Goal: Information Seeking & Learning: Learn about a topic

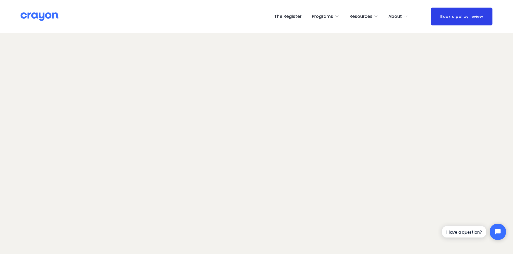
click at [0, 0] on span "Parent Hub" at bounding box center [0, 0] width 0 height 0
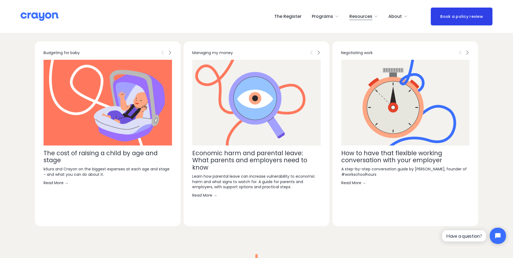
scroll to position [1405, 0]
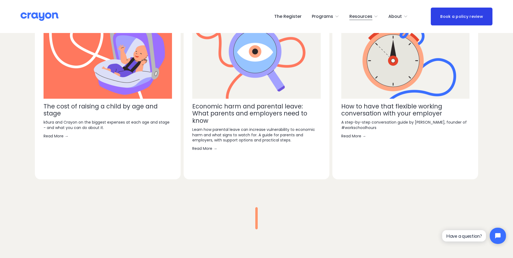
click at [356, 136] on link "Read More →" at bounding box center [405, 135] width 128 height 5
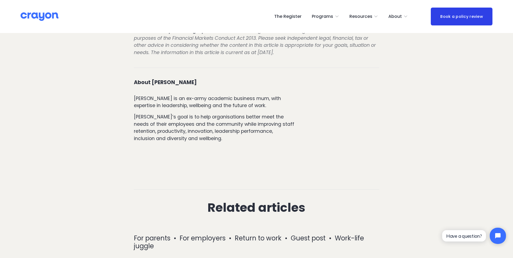
scroll to position [730, 0]
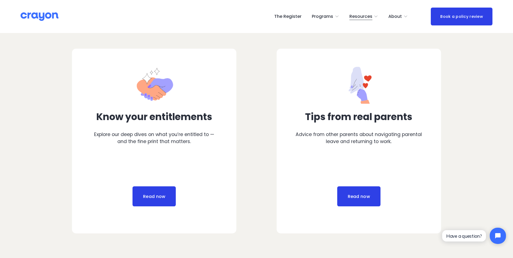
scroll to position [270, 0]
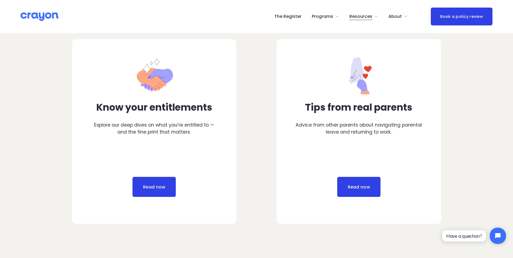
click at [162, 187] on link "Read now" at bounding box center [153, 187] width 43 height 20
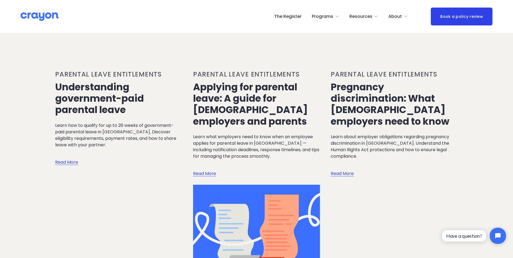
scroll to position [621, 0]
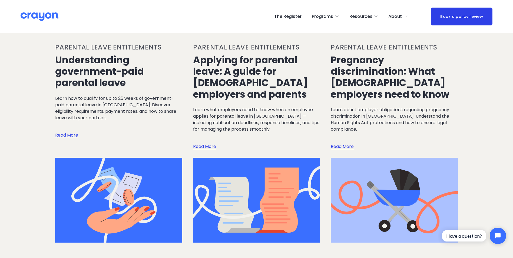
click at [206, 132] on link "Read More" at bounding box center [204, 141] width 23 height 18
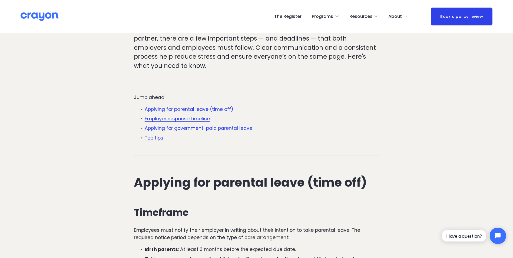
click at [156, 135] on link "Top tips" at bounding box center [154, 138] width 19 height 6
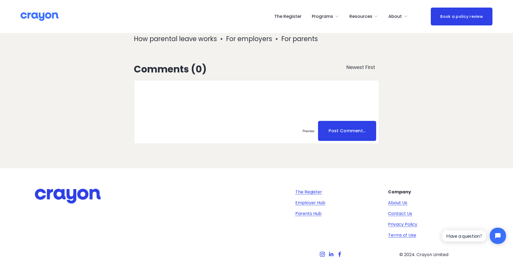
scroll to position [1864, 0]
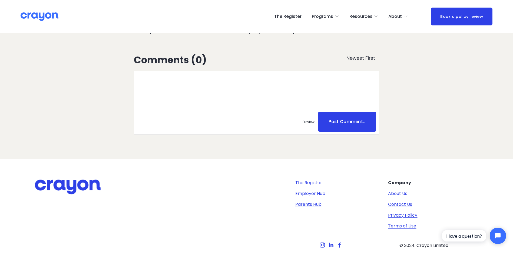
click at [314, 190] on link "Employer Hub" at bounding box center [310, 193] width 30 height 6
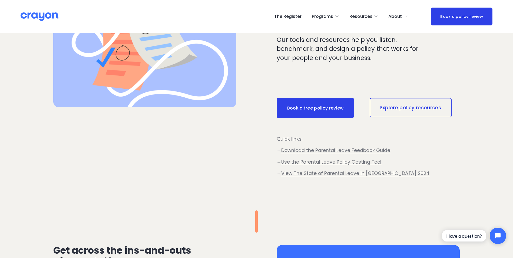
scroll to position [270, 0]
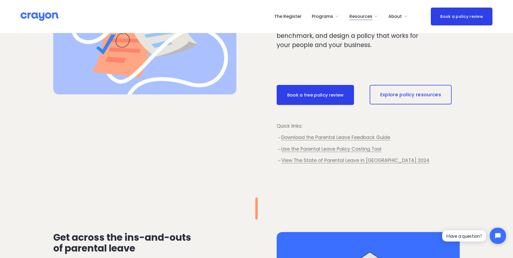
click at [401, 96] on link "Explore policy resources" at bounding box center [410, 94] width 82 height 19
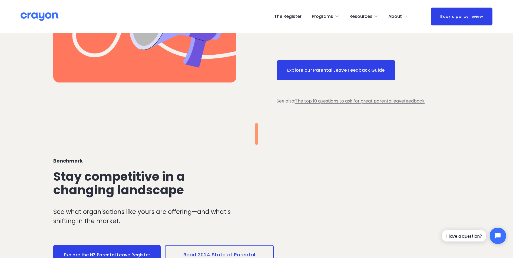
scroll to position [513, 0]
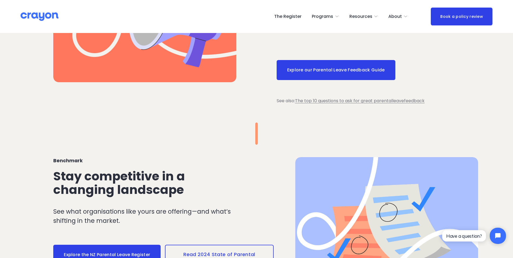
click at [340, 74] on link "Explore our Parental Leave Feedback Guide" at bounding box center [335, 70] width 119 height 20
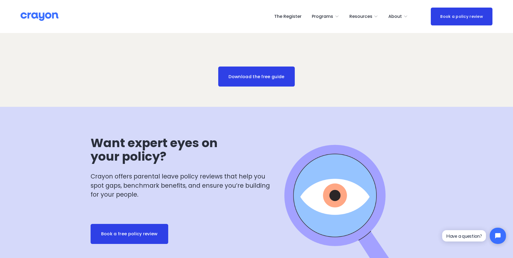
scroll to position [648, 0]
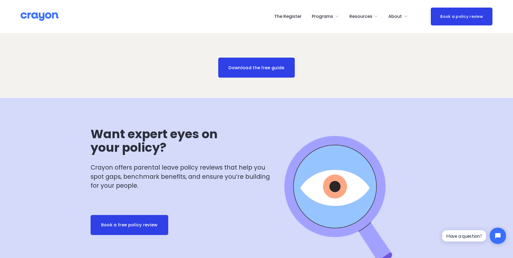
click at [262, 71] on link "Download the free guide" at bounding box center [256, 68] width 77 height 20
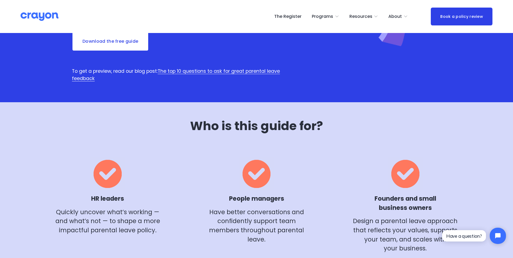
scroll to position [81, 0]
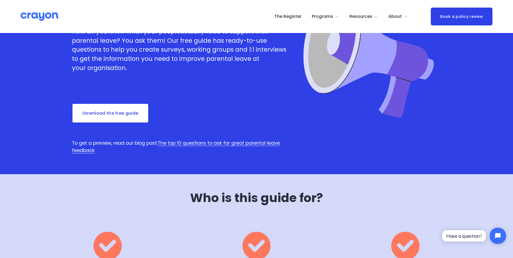
click at [245, 142] on link "The top 10 questions to ask for great parental leave feedback" at bounding box center [176, 147] width 208 height 14
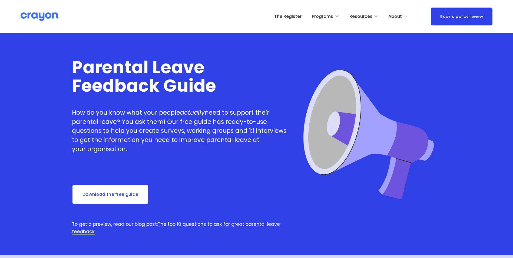
scroll to position [81, 0]
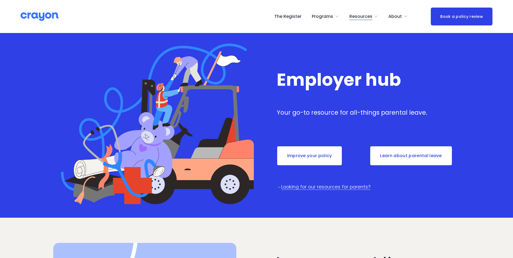
scroll to position [276, 0]
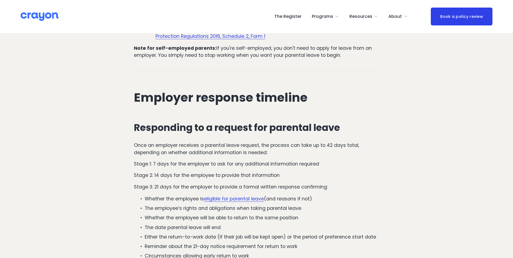
scroll to position [628, 0]
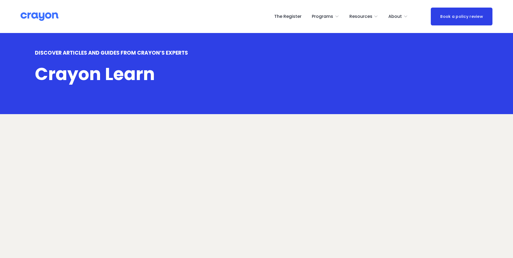
scroll to position [621, 0]
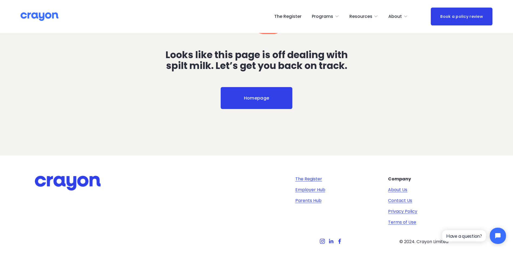
scroll to position [137, 0]
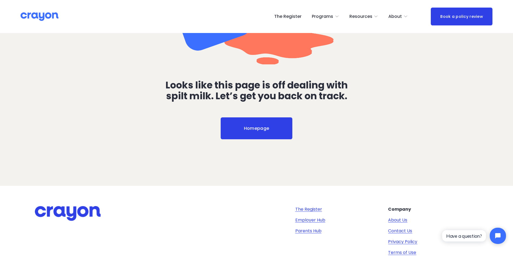
click at [0, 0] on span "Employer hub" at bounding box center [0, 0] width 0 height 0
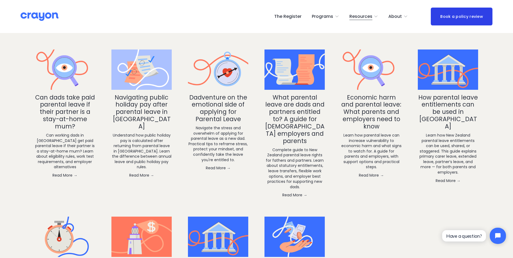
scroll to position [1000, 0]
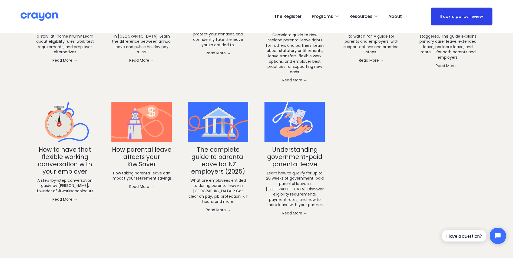
click at [213, 153] on link "The complete guide to parental leave for NZ employers (2025)" at bounding box center [218, 160] width 54 height 31
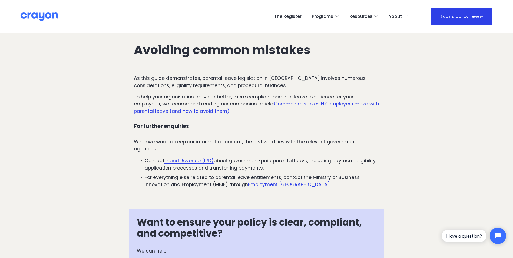
scroll to position [1697, 0]
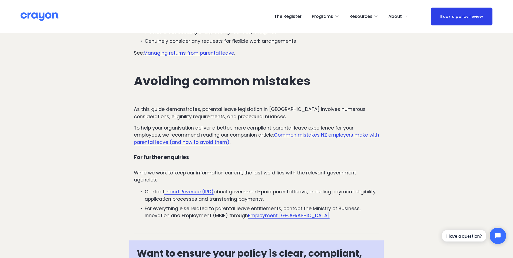
click at [305, 132] on link "Common mistakes NZ employers make with parental leave (and how to avoid them)" at bounding box center [256, 139] width 245 height 14
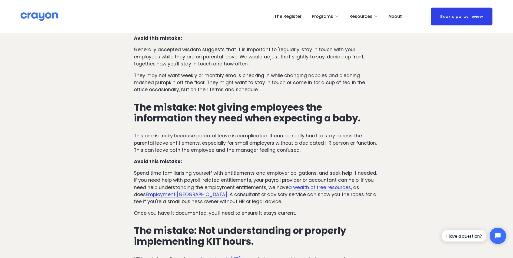
scroll to position [513, 0]
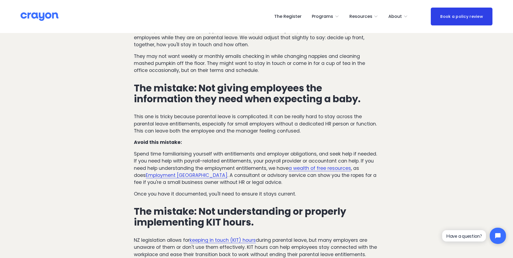
click at [310, 168] on link "a wealth of free resources" at bounding box center [319, 168] width 62 height 6
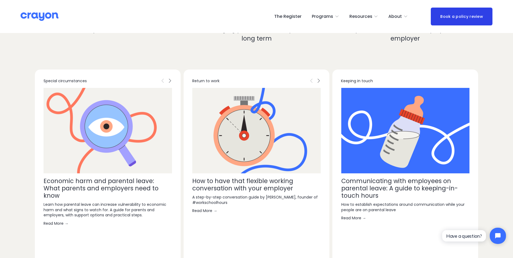
scroll to position [1756, 0]
